Goal: Register for event/course

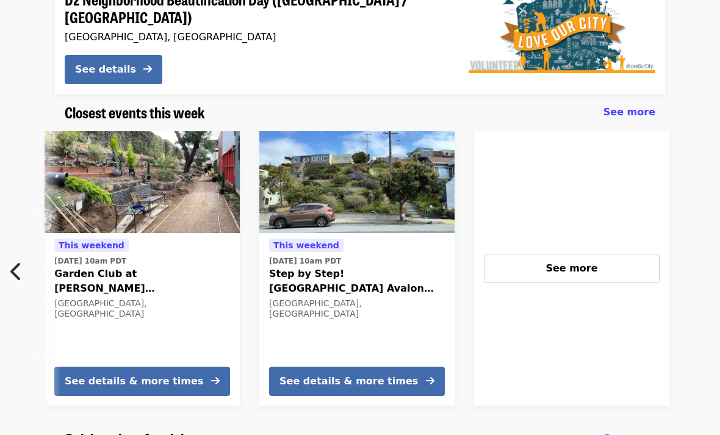
scroll to position [0, 657]
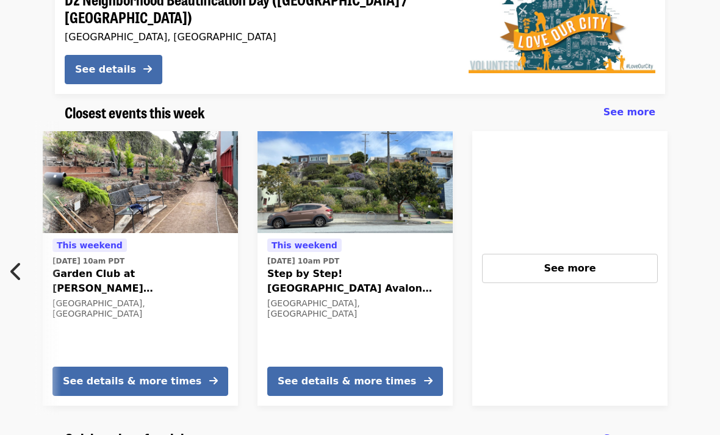
click at [550, 261] on div "See more" at bounding box center [570, 268] width 155 height 15
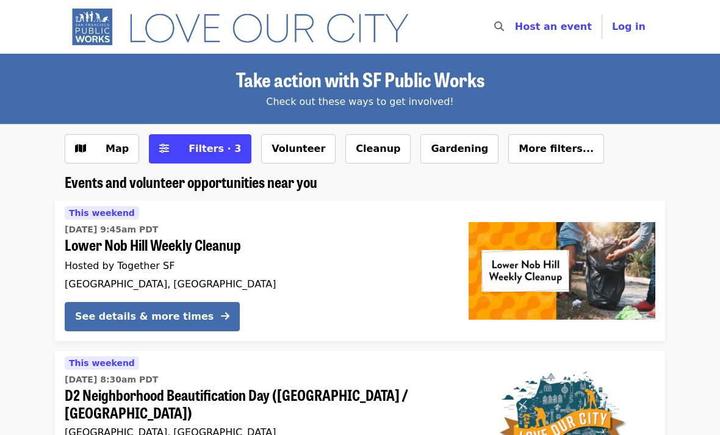
click at [208, 154] on span "Filters · 3" at bounding box center [215, 149] width 53 height 12
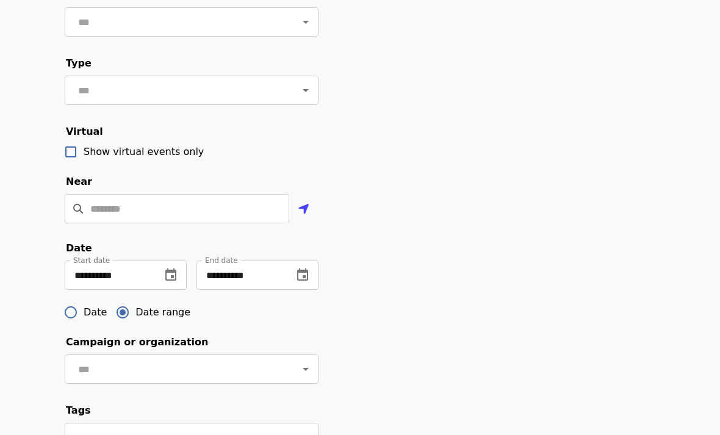
click at [302, 276] on icon "change date" at bounding box center [302, 276] width 15 height 15
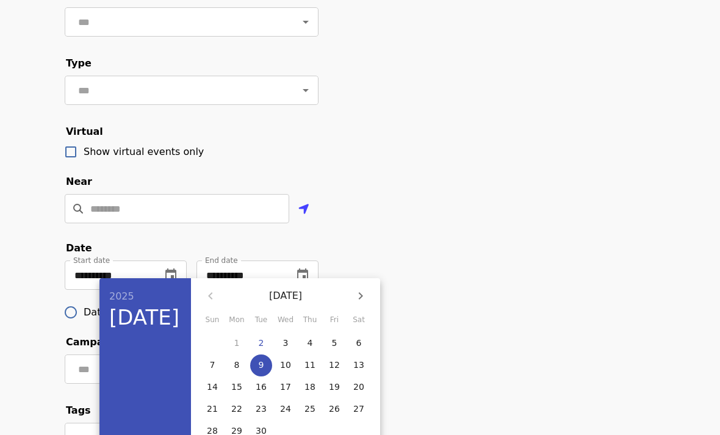
click at [272, 432] on span "30" at bounding box center [261, 431] width 22 height 12
type input "**********"
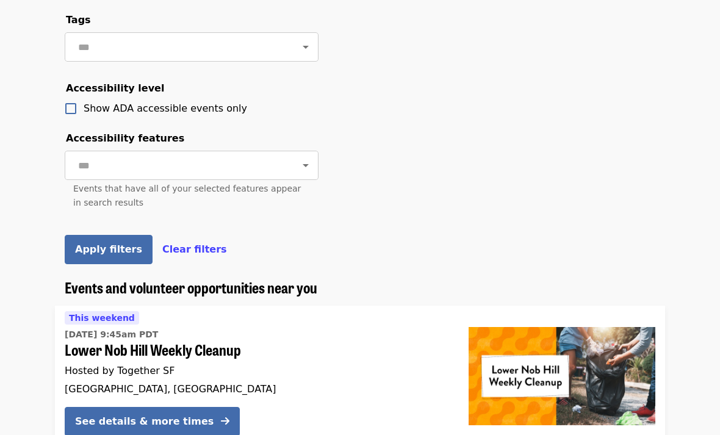
scroll to position [593, 0]
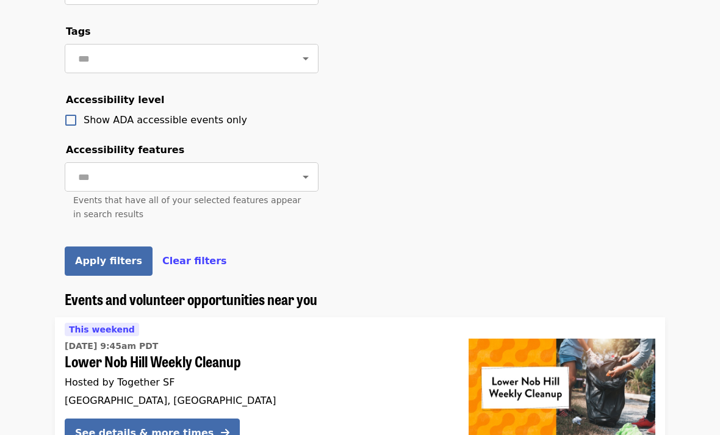
click at [91, 264] on span "Apply filters" at bounding box center [108, 261] width 67 height 12
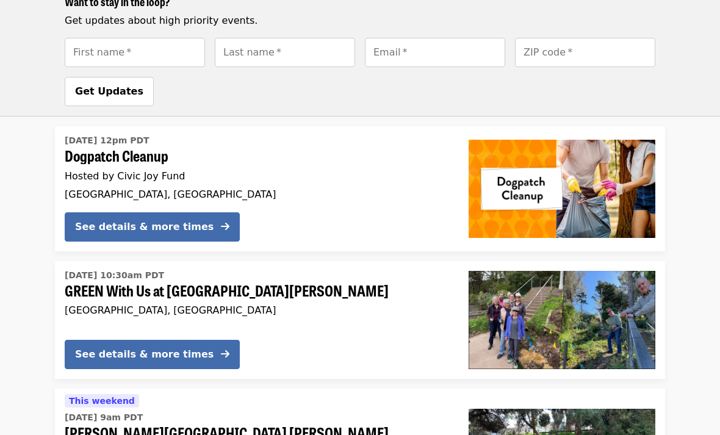
scroll to position [1043, 0]
click at [129, 212] on button "See details & more times" at bounding box center [152, 226] width 175 height 29
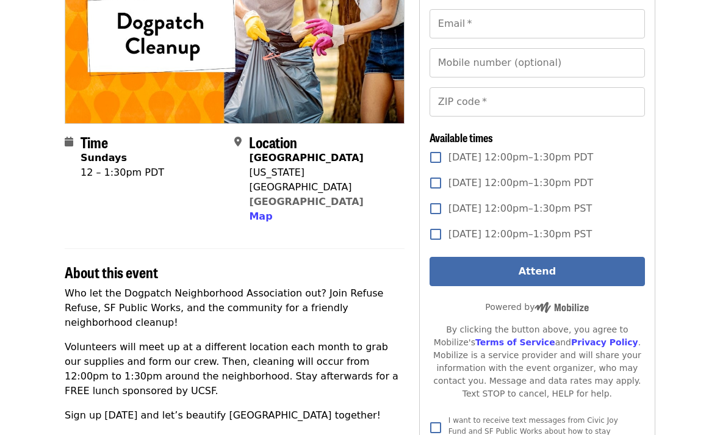
scroll to position [172, 0]
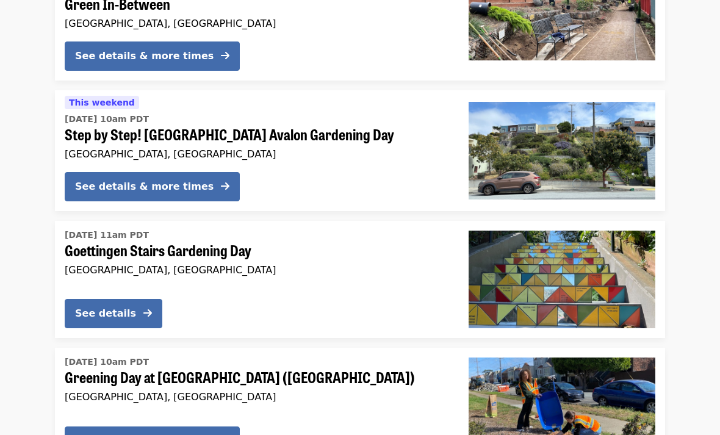
scroll to position [1639, 0]
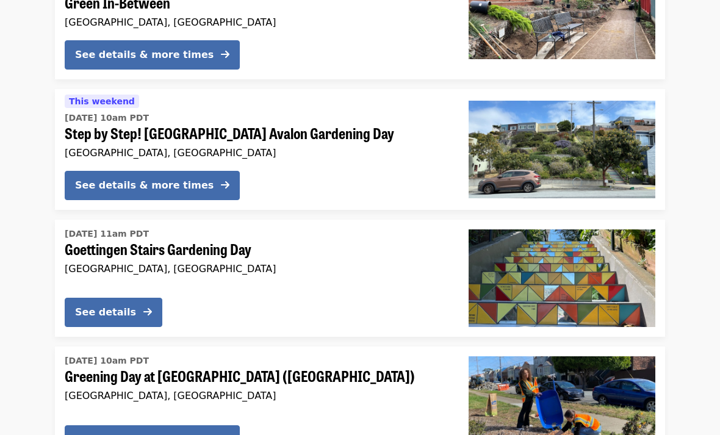
click at [299, 368] on span "Greening Day at [GEOGRAPHIC_DATA] ([GEOGRAPHIC_DATA])" at bounding box center [257, 377] width 385 height 18
